Goal: Task Accomplishment & Management: Use online tool/utility

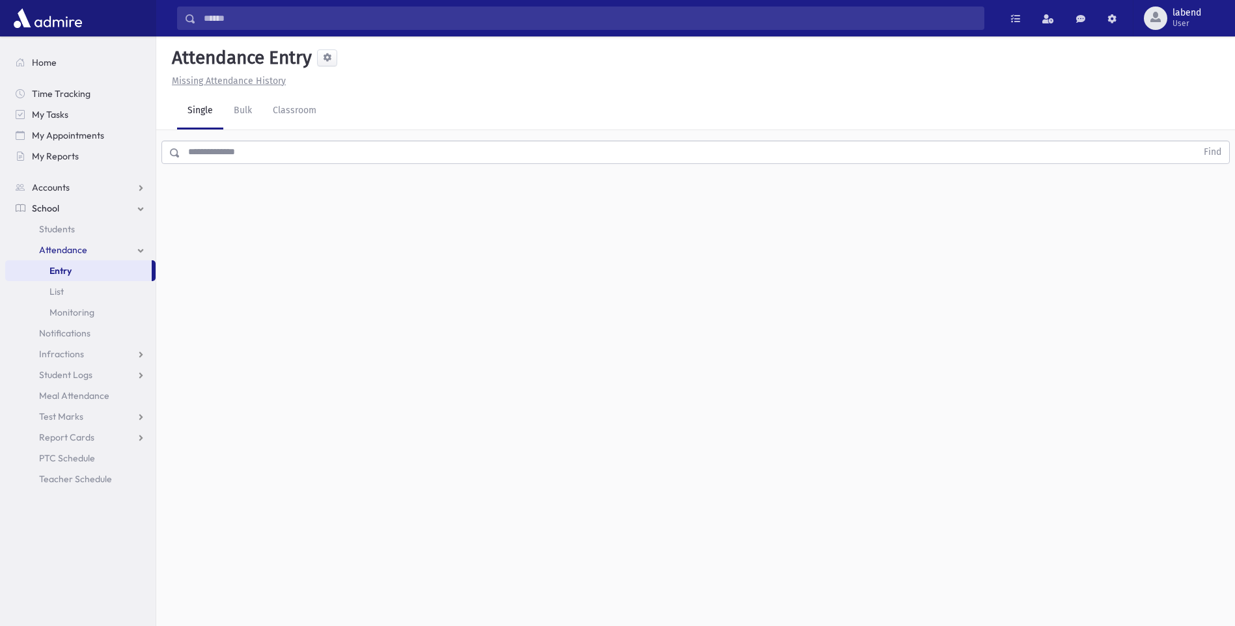
click at [551, 157] on input "text" at bounding box center [688, 152] width 1016 height 23
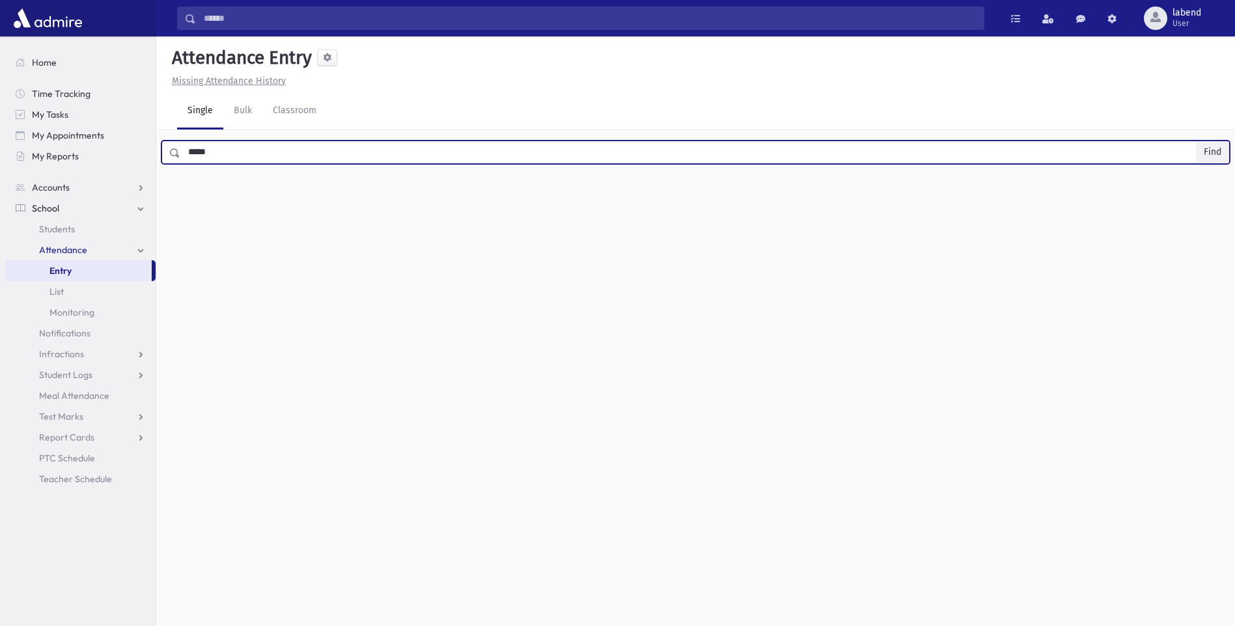
type input "*****"
click at [1211, 152] on button "Find" at bounding box center [1212, 152] width 33 height 22
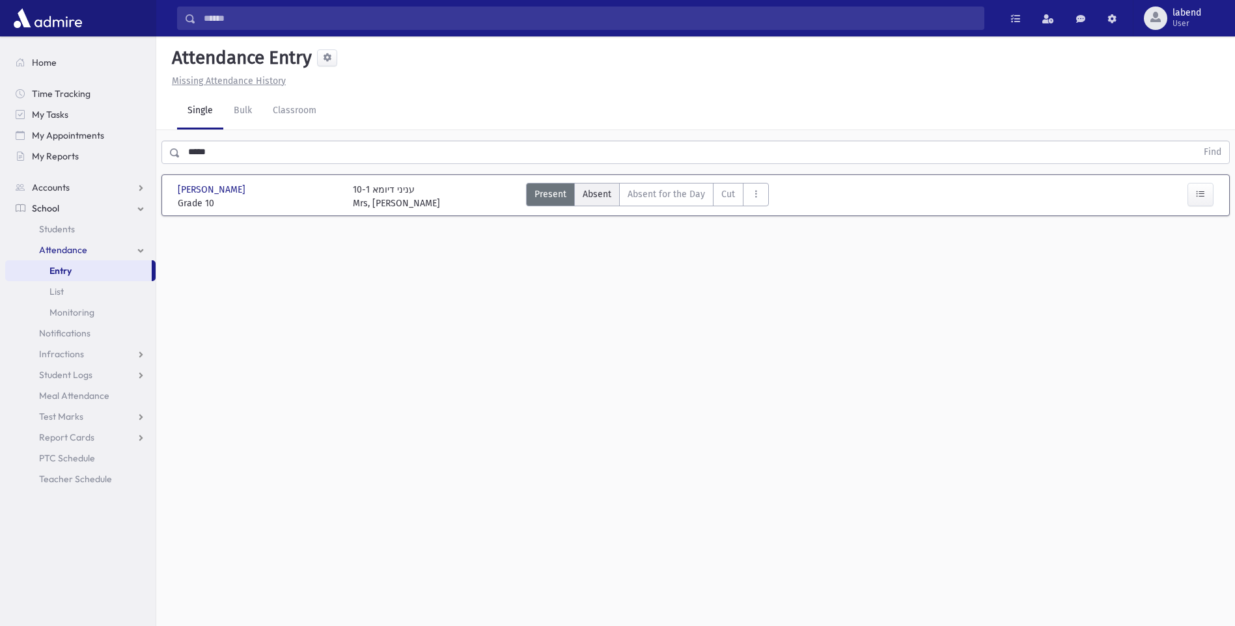
click at [601, 196] on span "Absent" at bounding box center [596, 194] width 29 height 14
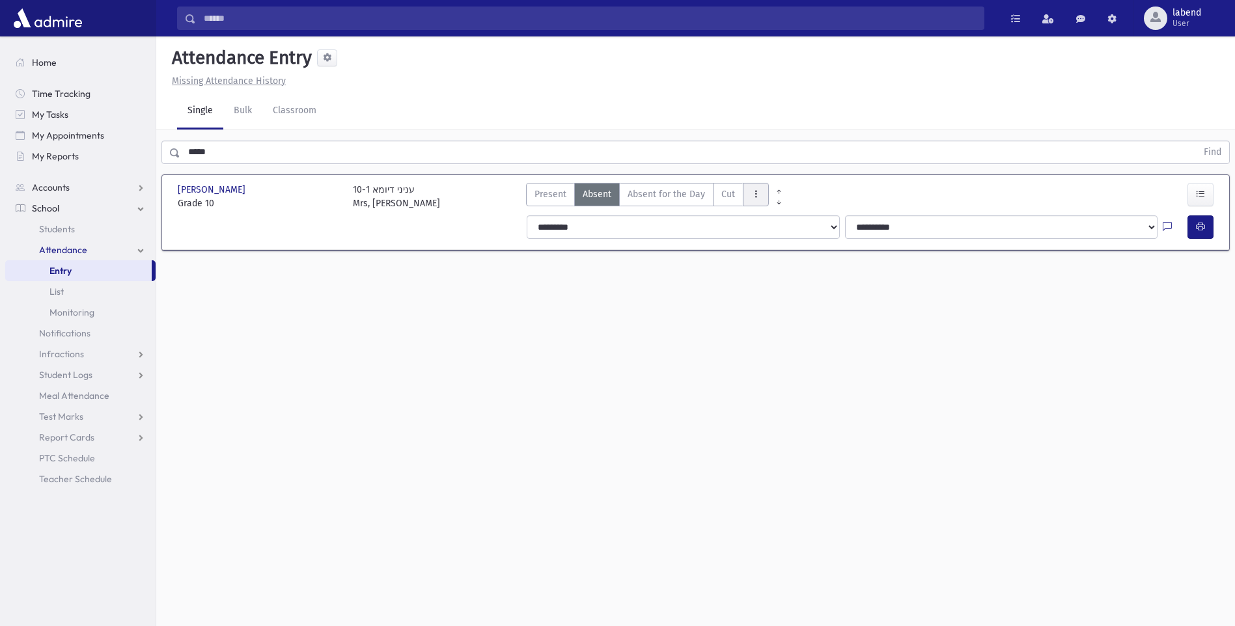
click at [759, 195] on button "AttTypes" at bounding box center [756, 194] width 26 height 23
click at [774, 230] on span "Late to Class" at bounding box center [794, 230] width 83 height 14
click at [777, 195] on span "Late to Class" at bounding box center [779, 194] width 57 height 14
click at [1201, 227] on icon "button" at bounding box center [1200, 226] width 9 height 11
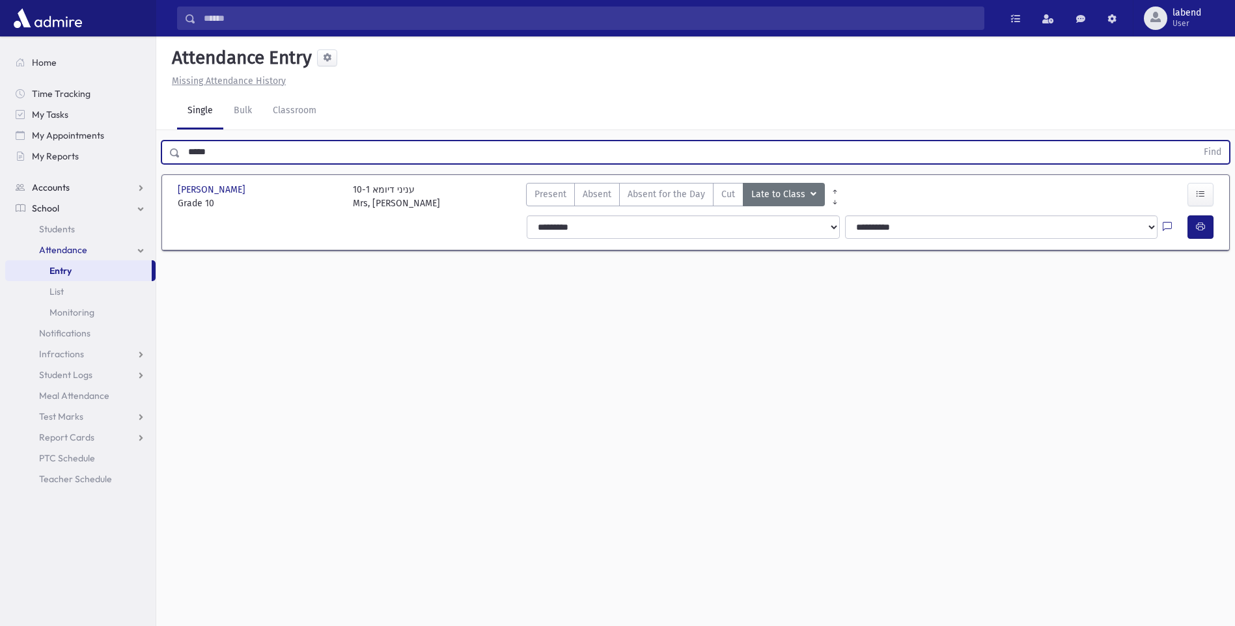
drag, startPoint x: 249, startPoint y: 159, endPoint x: 122, endPoint y: 182, distance: 129.5
click at [122, 182] on div "Search Results All Accounts" at bounding box center [617, 327] width 1235 height 655
click at [1196, 141] on button "Find" at bounding box center [1212, 152] width 33 height 22
